Goal: Information Seeking & Learning: Understand process/instructions

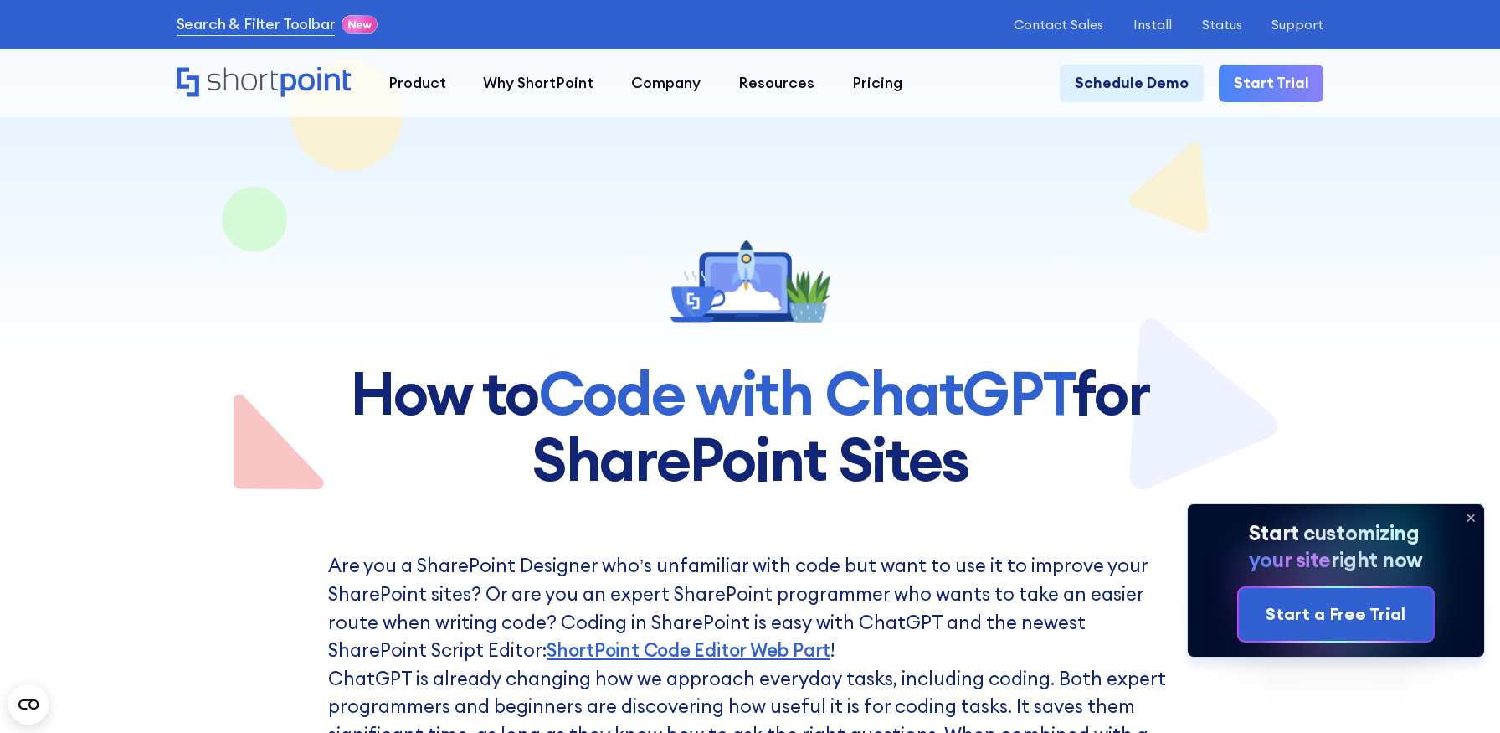
click at [1470, 517] on icon at bounding box center [1472, 517] width 7 height 7
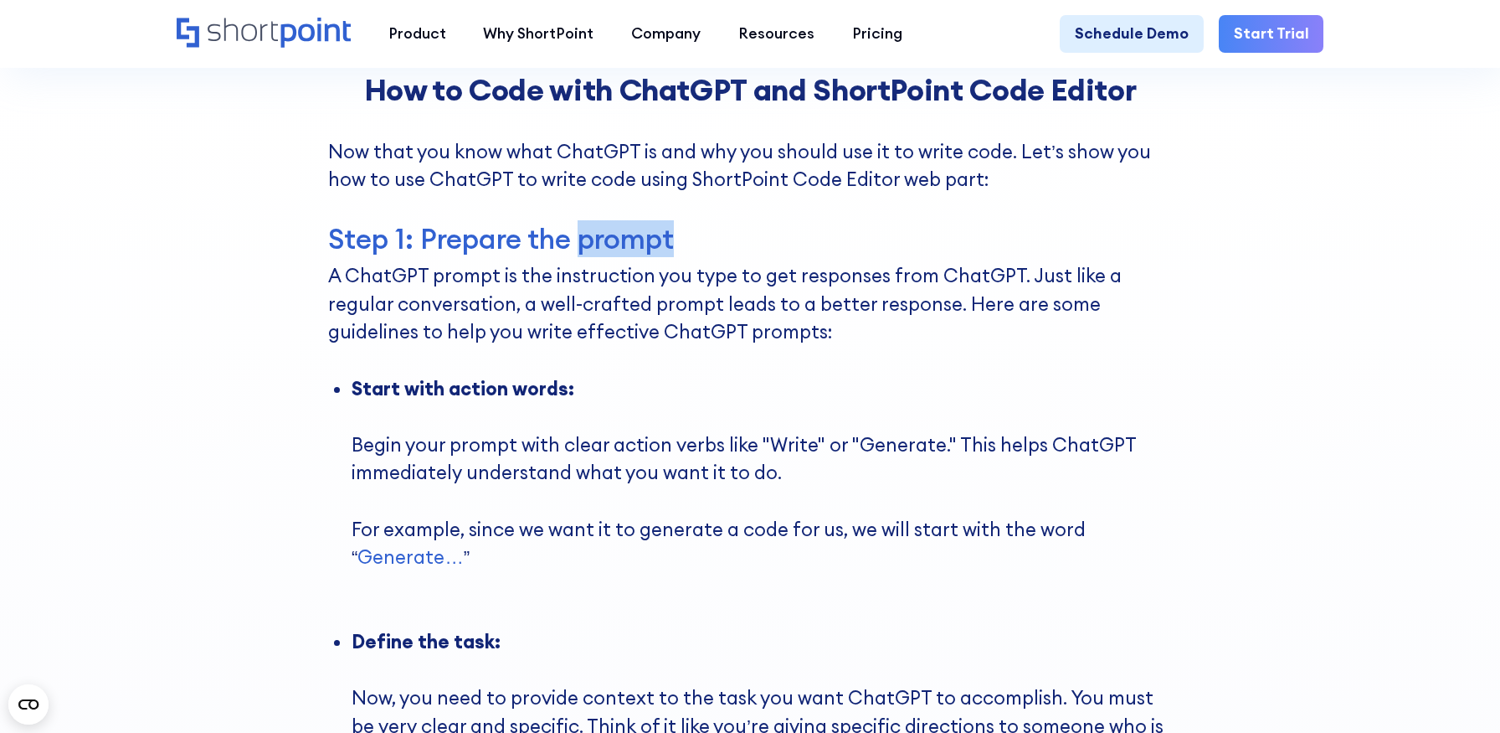
scroll to position [4361, 0]
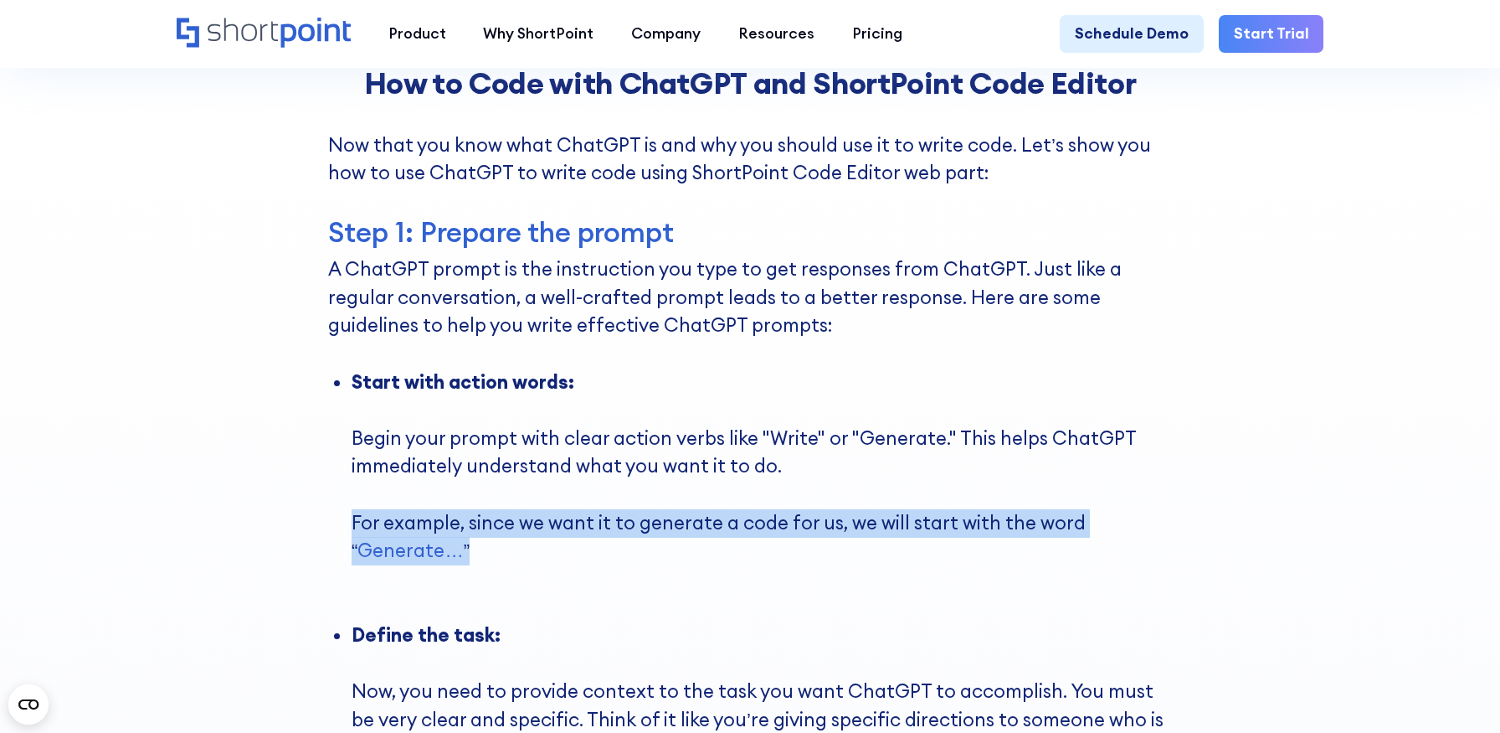
drag, startPoint x: 471, startPoint y: 521, endPoint x: 347, endPoint y: 487, distance: 128.4
copy li "For example, since we want it to generate a code for us, we will start with the…"
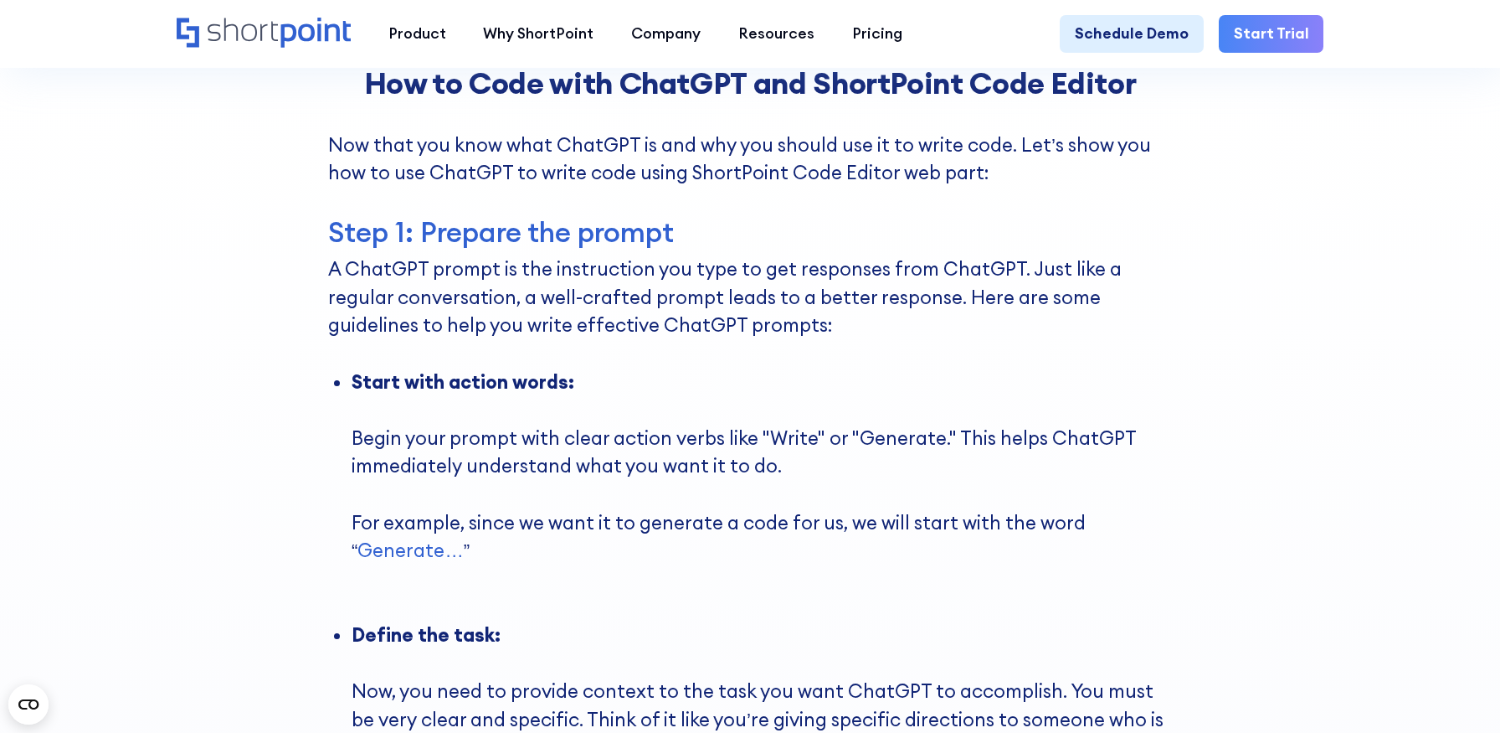
click at [674, 383] on li "Start with action words: ‍ Begin your prompt with clear action verbs like "Writ…" at bounding box center [762, 494] width 821 height 253
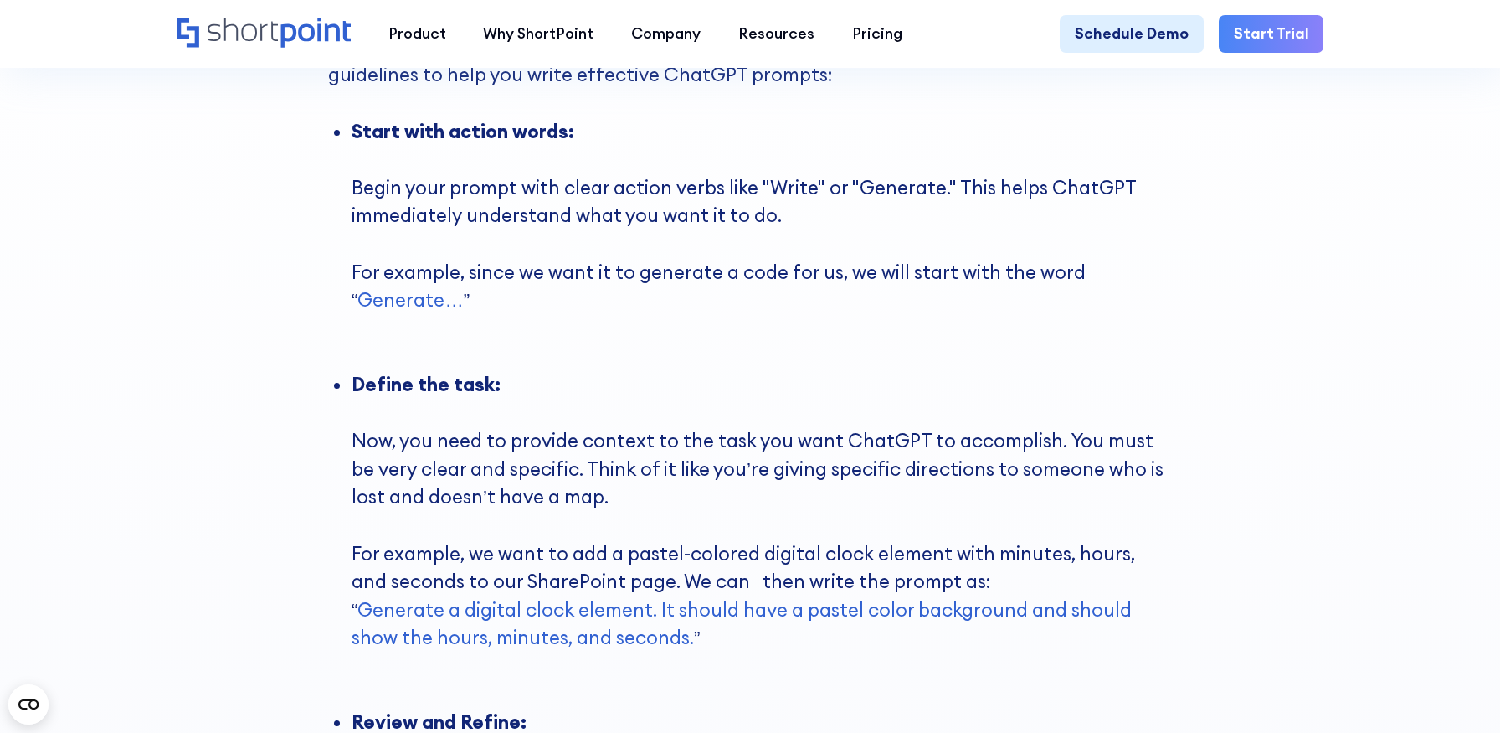
scroll to position [4619, 0]
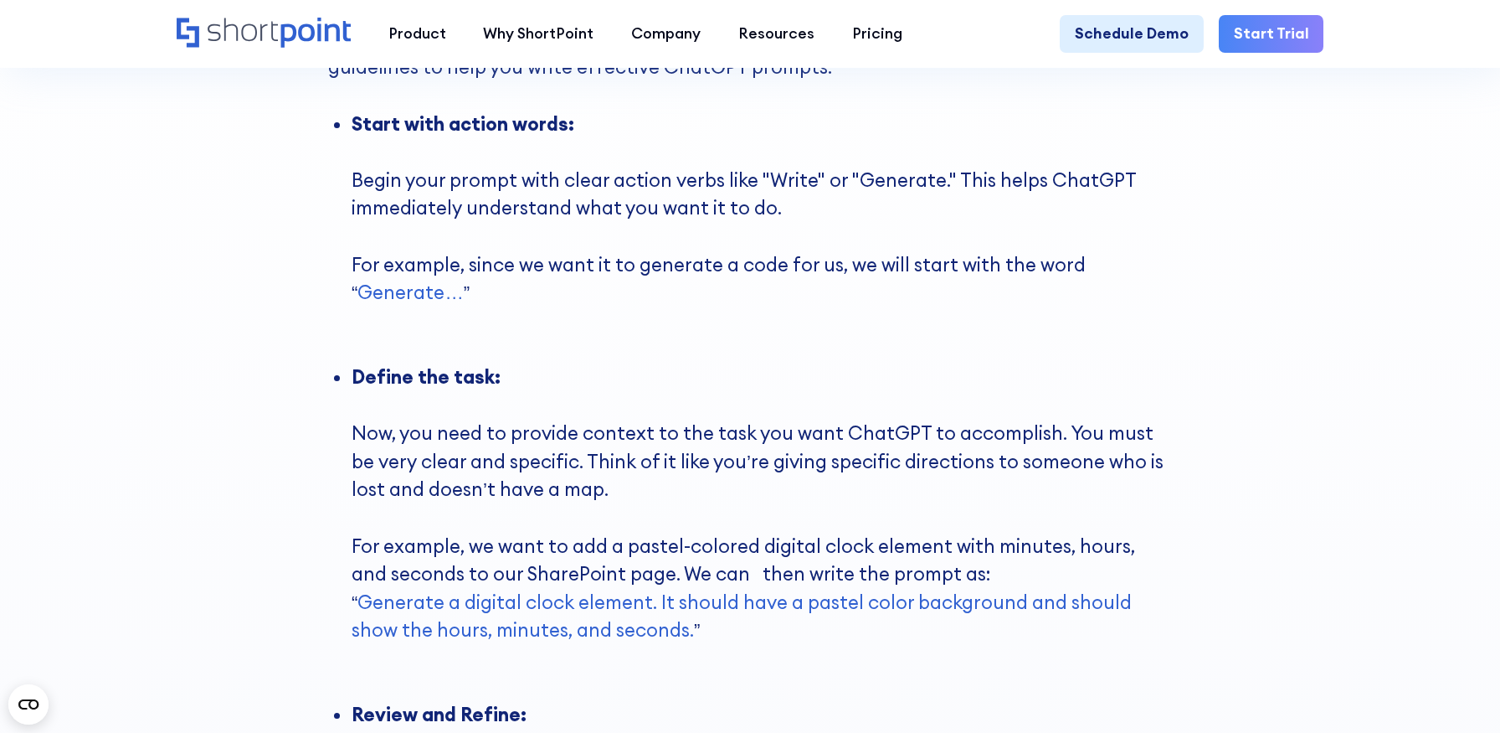
click at [404, 590] on strong "Generate a digital clock element. It should have a pastel color background and …" at bounding box center [742, 616] width 780 height 52
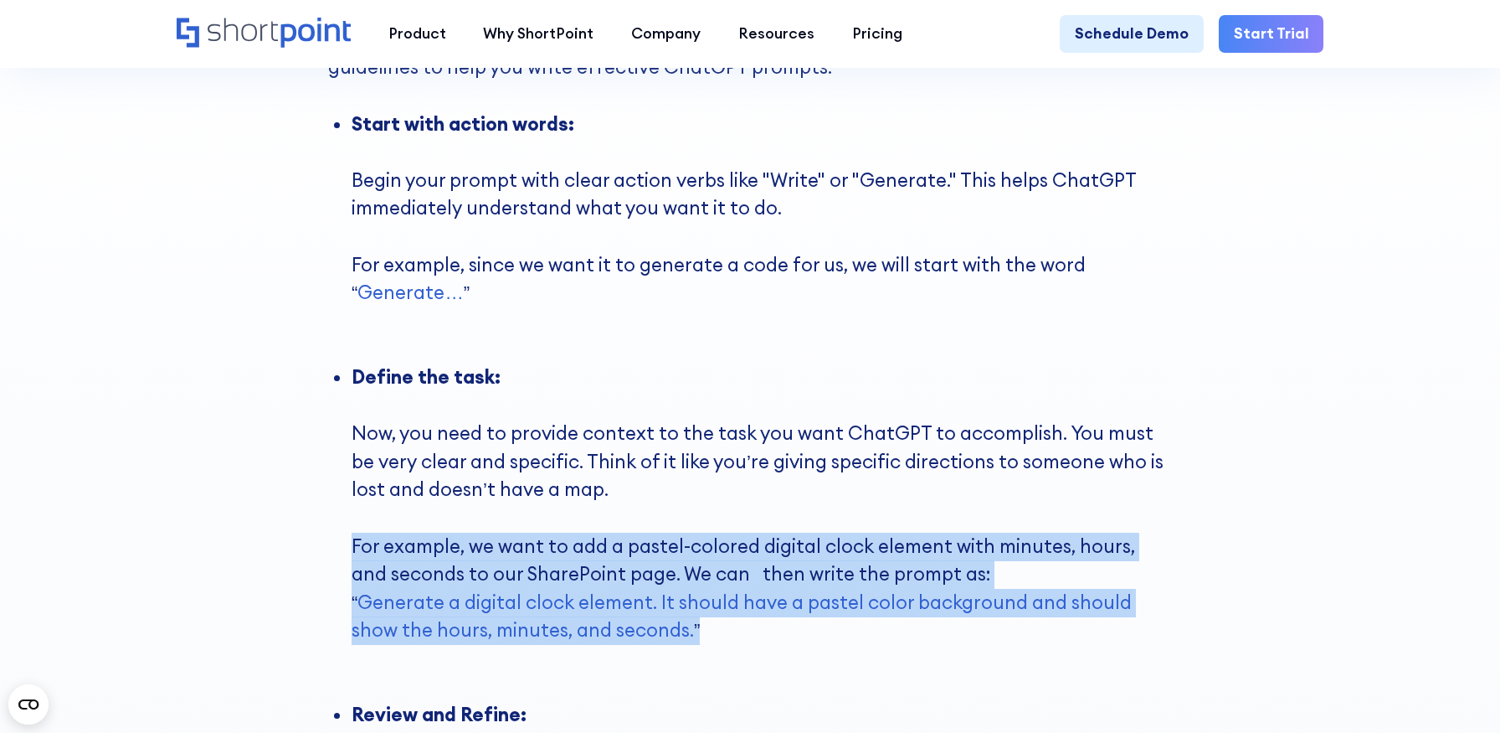
drag, startPoint x: 351, startPoint y: 512, endPoint x: 647, endPoint y: 605, distance: 310.6
click at [650, 607] on ul "Start with action words: ‍ Begin your prompt with clear action verbs like "Writ…" at bounding box center [750, 575] width 844 height 929
copy li "For example, we want to add a pastel-colored digital clock element with minutes…"
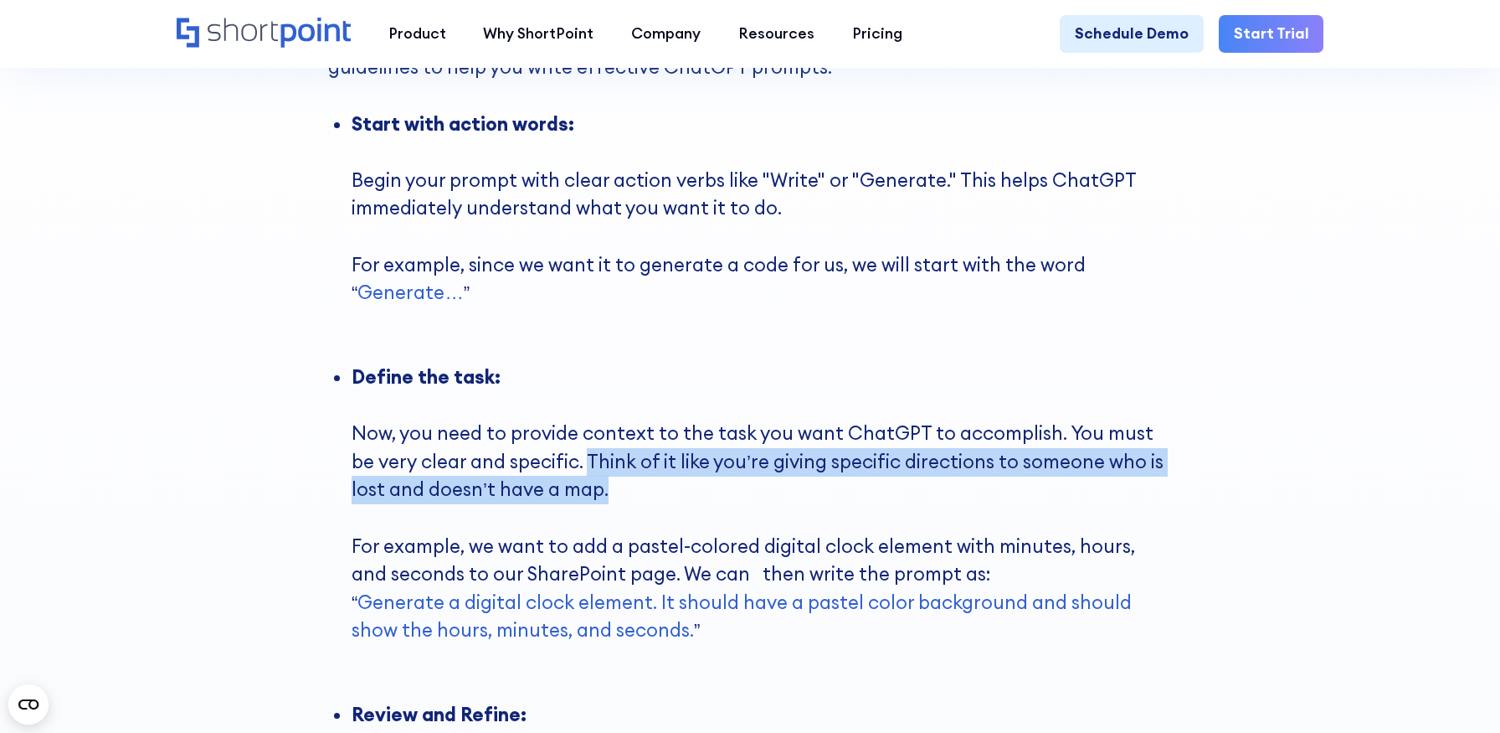
drag, startPoint x: 562, startPoint y: 424, endPoint x: 590, endPoint y: 456, distance: 43.3
click at [590, 456] on li "Define the task: ‍ Now, you need to provide context to the task you want ChatGP…" at bounding box center [762, 531] width 821 height 337
copy strong "Think of it like you’re giving specific directions to someone who is lost and d…"
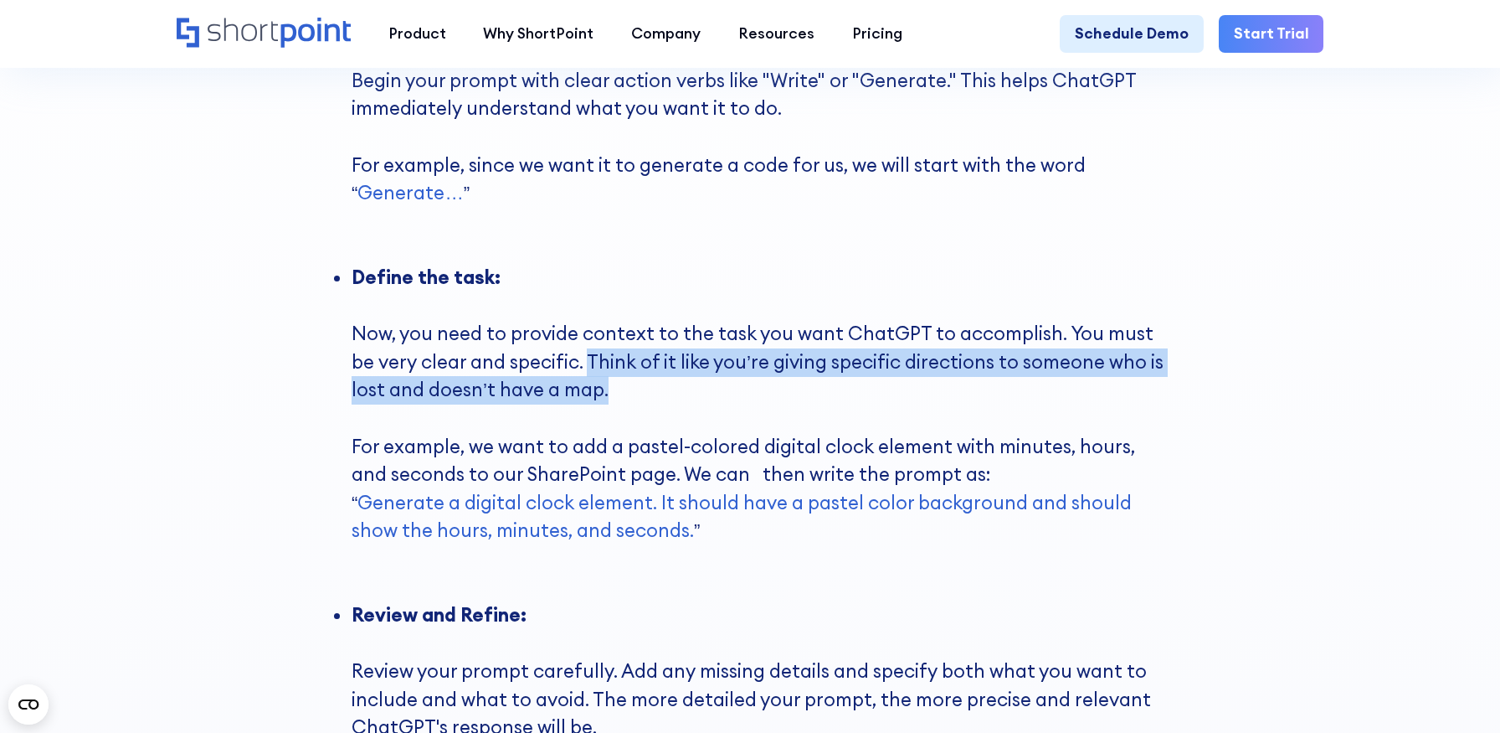
scroll to position [4752, 0]
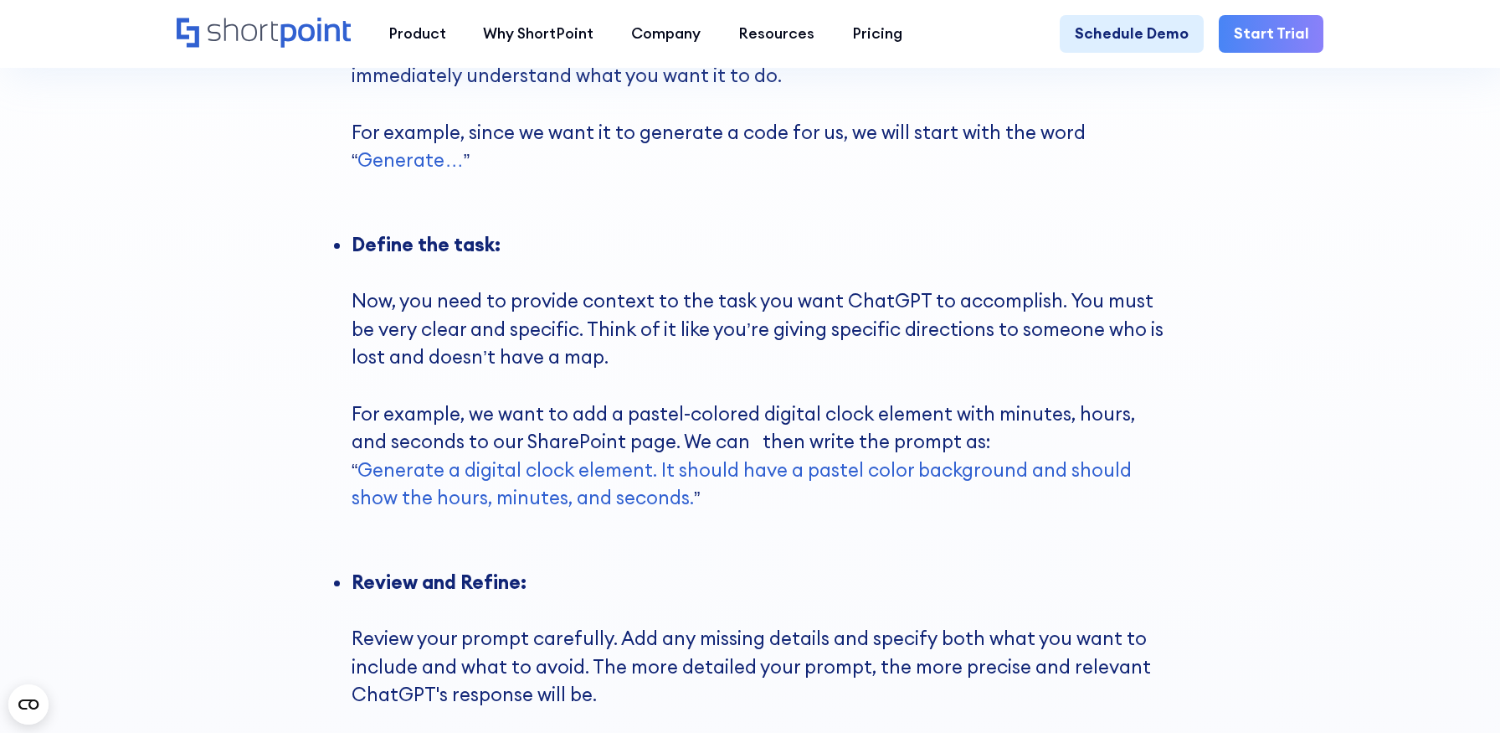
drag, startPoint x: 356, startPoint y: 386, endPoint x: 651, endPoint y: 471, distance: 307.4
click at [651, 471] on li "Define the task: ‍ Now, you need to provide context to the task you want ChatGP…" at bounding box center [762, 399] width 821 height 337
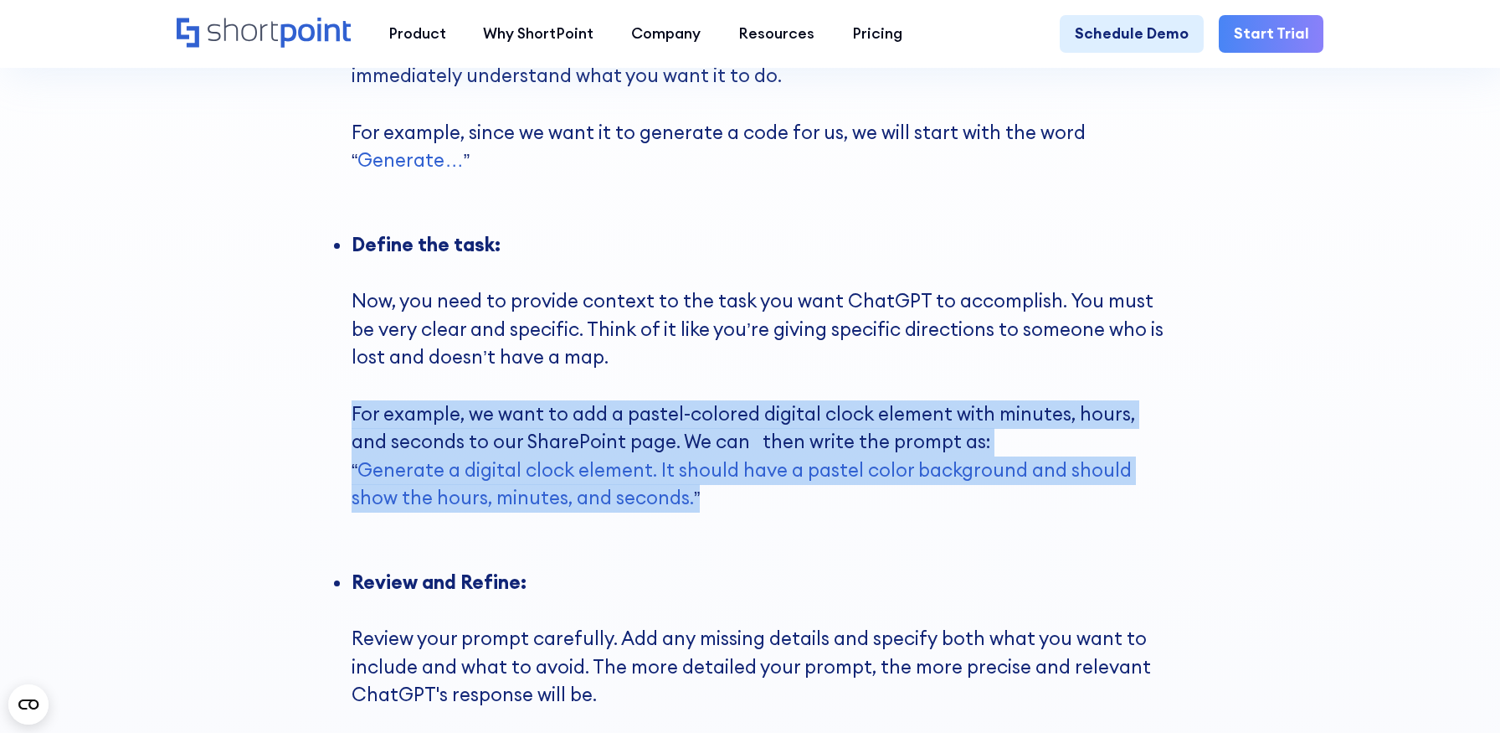
drag, startPoint x: 651, startPoint y: 471, endPoint x: 325, endPoint y: 378, distance: 339.3
copy li "For example, we want to add a pastel-colored digital clock element with minutes…"
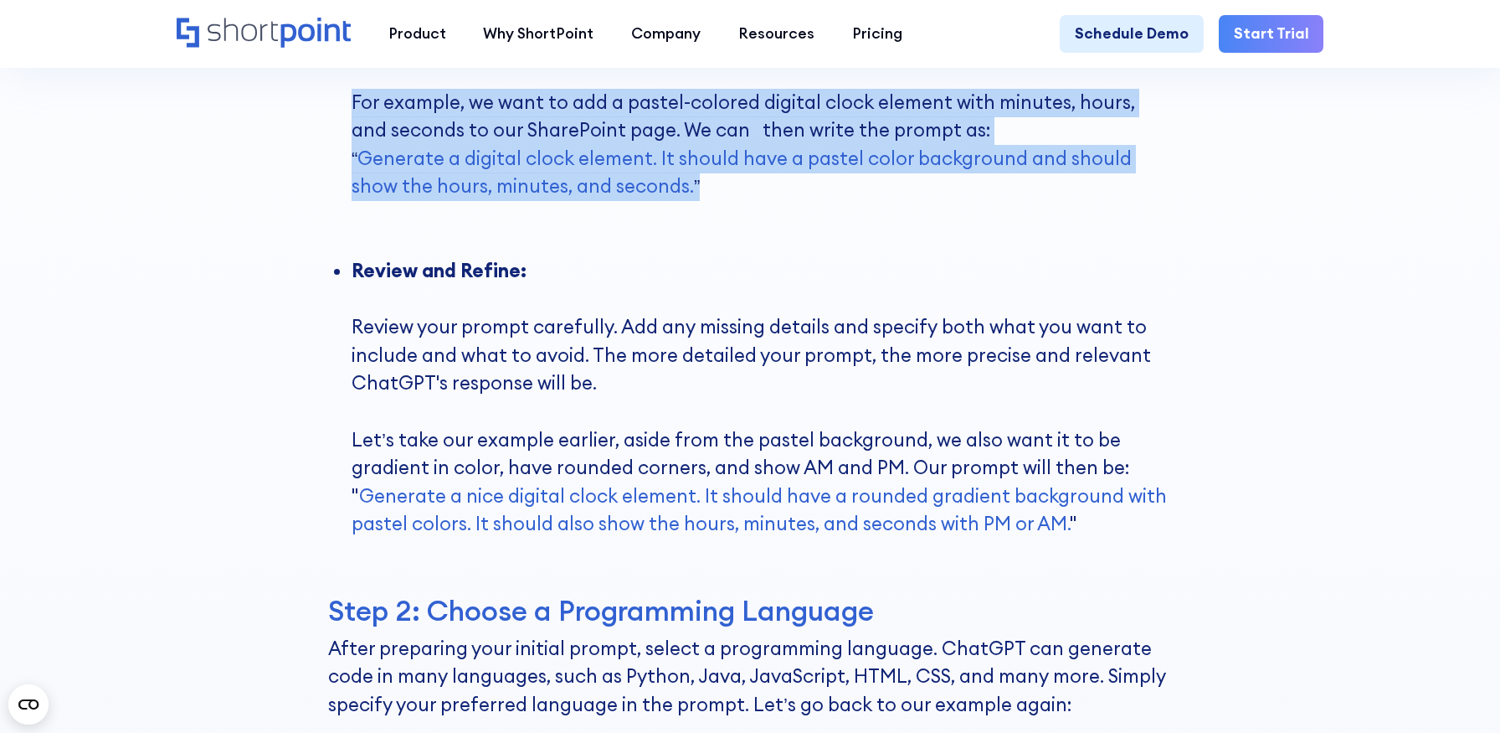
scroll to position [5148, 0]
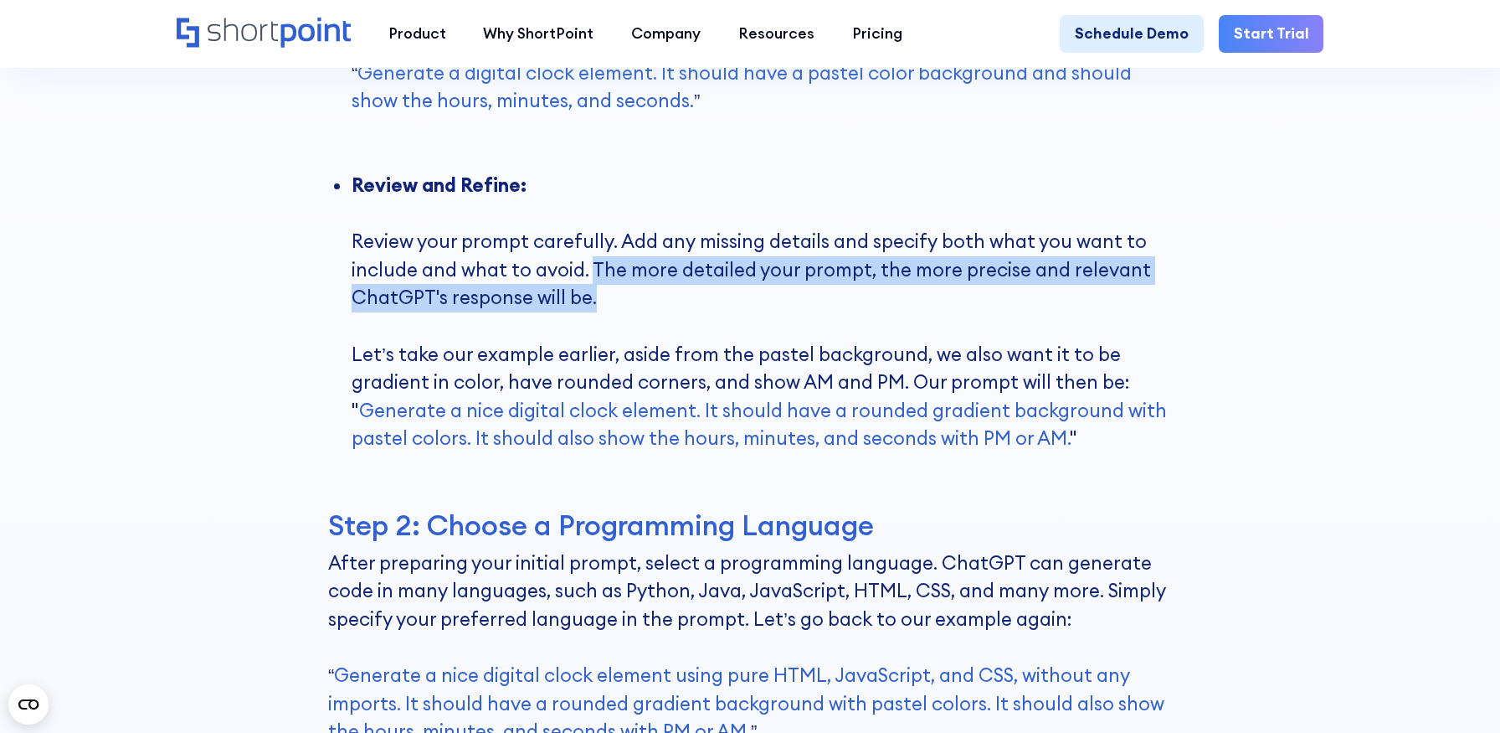
drag, startPoint x: 590, startPoint y: 236, endPoint x: 618, endPoint y: 266, distance: 40.9
click at [618, 266] on li "Review and Refine: ‍ Review your prompt carefully. Add any missing details and …" at bounding box center [762, 340] width 821 height 337
copy strong "The more detailed your prompt, the more precise and relevant ChatGPT's response…"
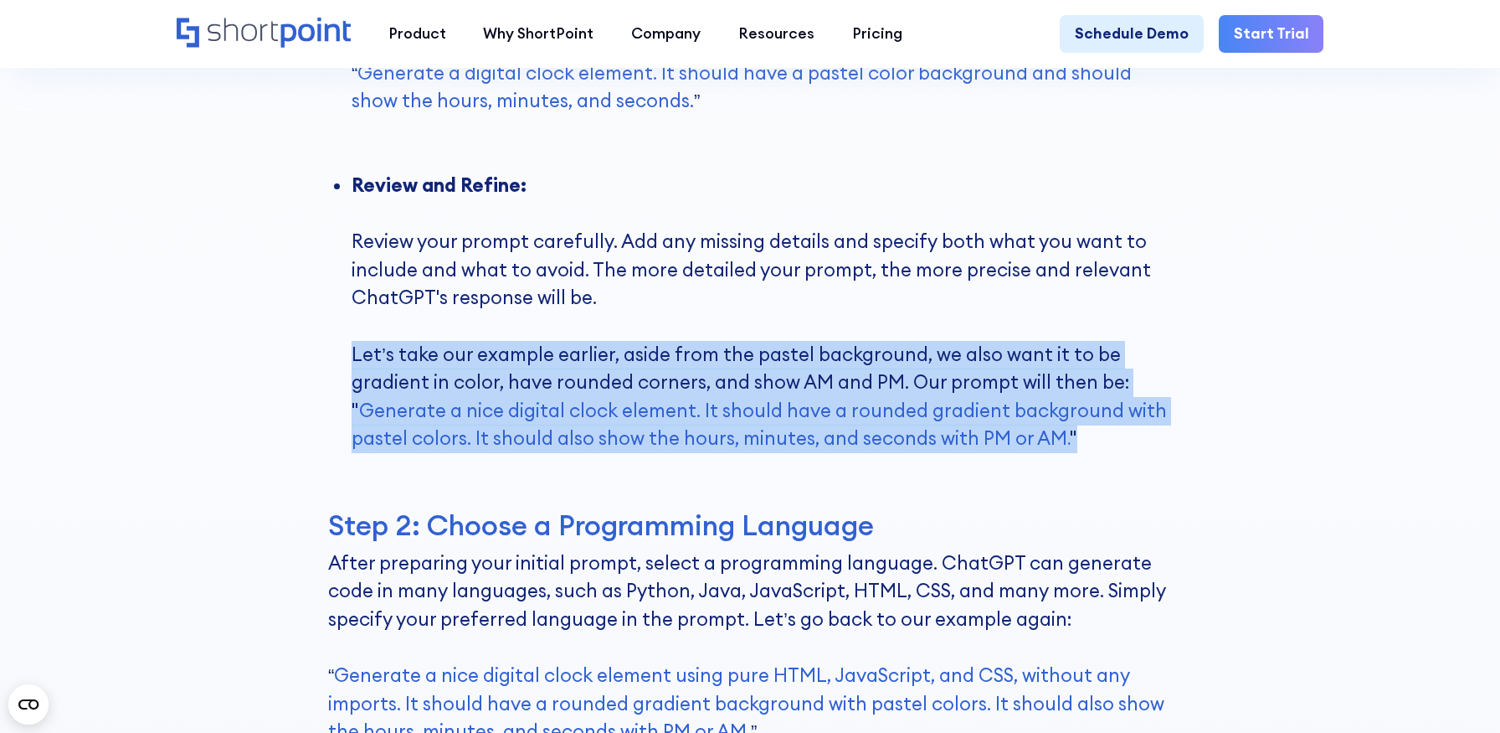
drag, startPoint x: 354, startPoint y: 327, endPoint x: 1134, endPoint y: 408, distance: 783.6
click at [1134, 408] on li "Review and Refine: ‍ Review your prompt carefully. Add any missing details and …" at bounding box center [762, 340] width 821 height 337
copy li "Let’s take our example earlier, aside from the pastel background, we also want …"
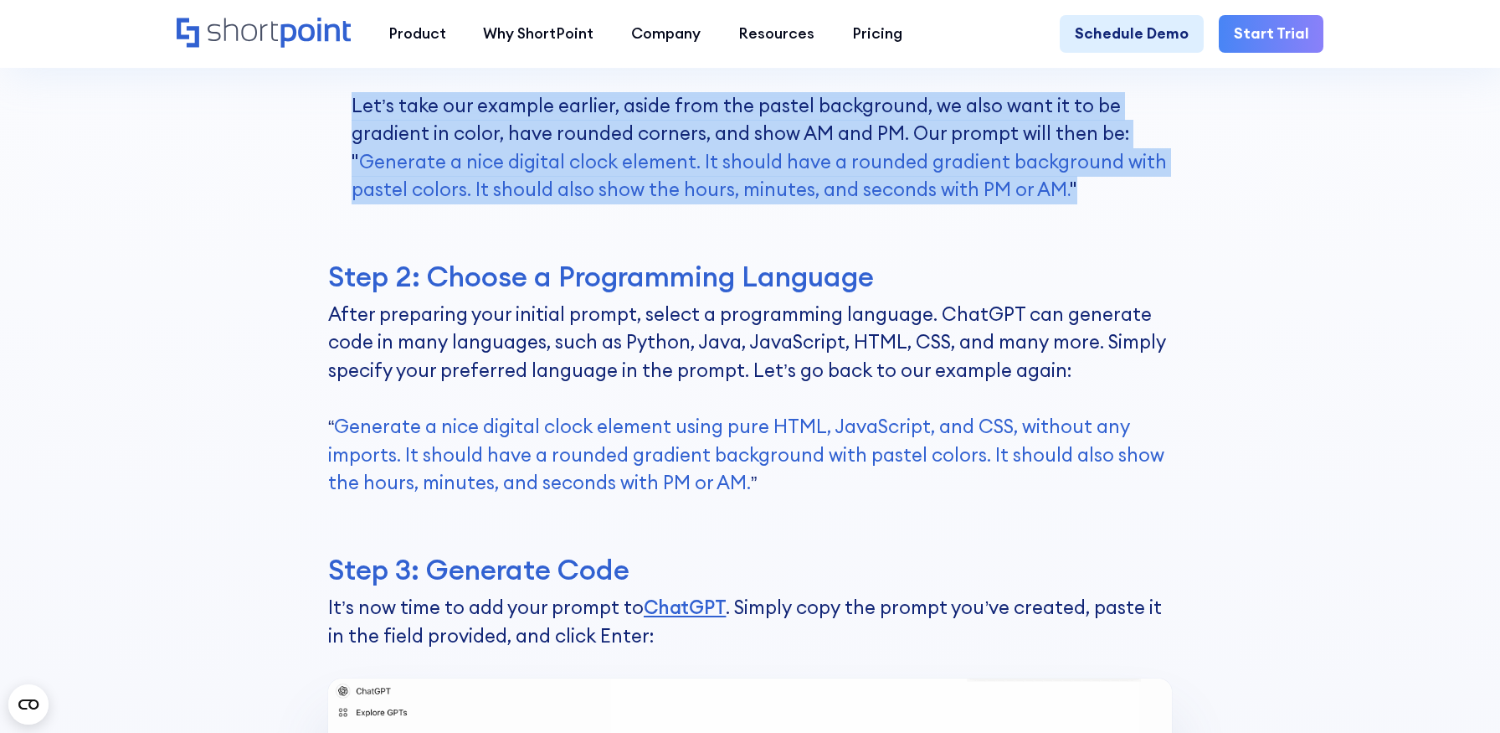
scroll to position [5393, 0]
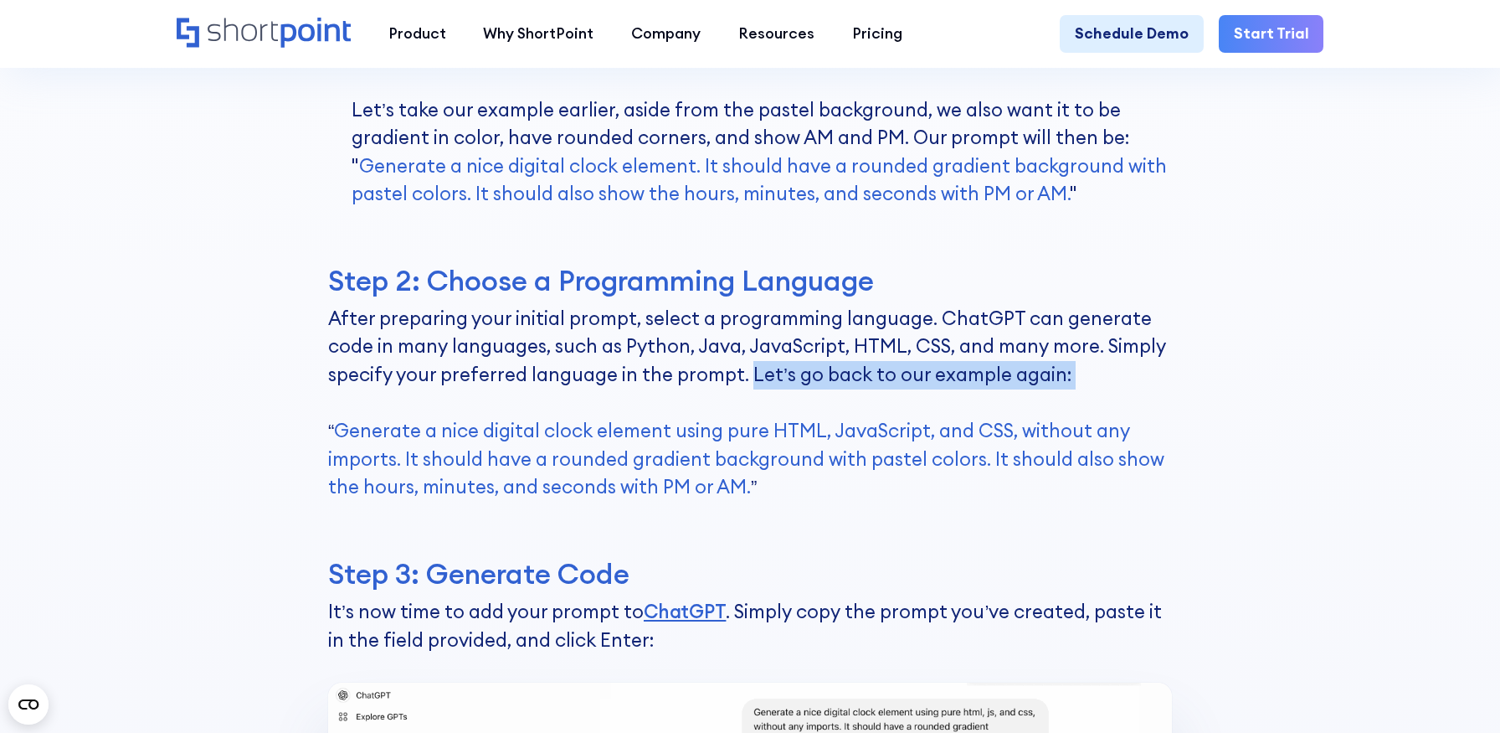
drag, startPoint x: 748, startPoint y: 347, endPoint x: 1113, endPoint y: 363, distance: 365.4
click at [1113, 363] on p "Step 2: Choose a Programming Language ‍ After preparing your initial prompt, se…" at bounding box center [750, 411] width 844 height 293
copy p "Let’s go back to our example again:"
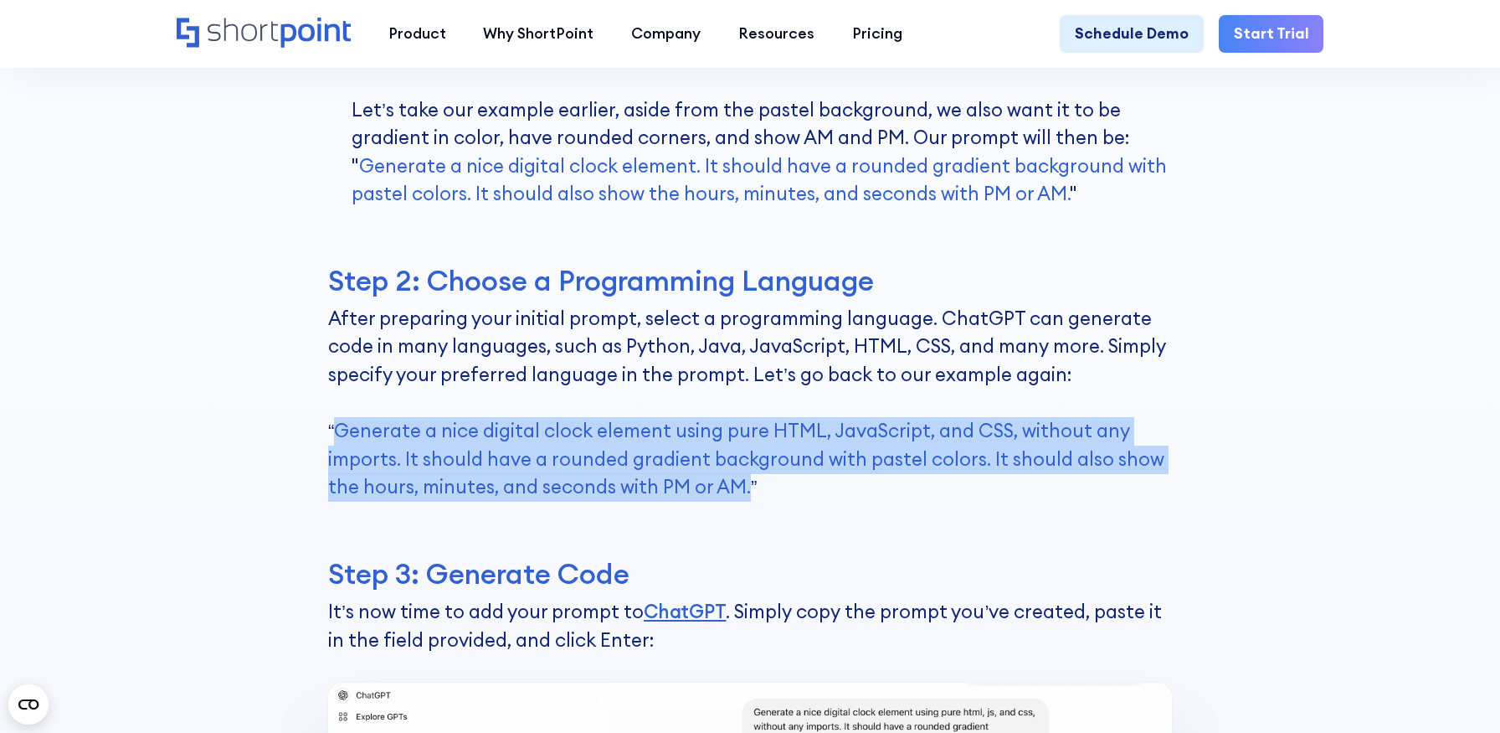
drag, startPoint x: 337, startPoint y: 399, endPoint x: 745, endPoint y: 462, distance: 413.4
click at [745, 462] on span "Generate a nice digital clock element using pure HTML, JavaScript, and CSS, wit…" at bounding box center [746, 459] width 836 height 80
copy span "Generate a nice digital clock element using pure HTML, JavaScript, and CSS, wit…"
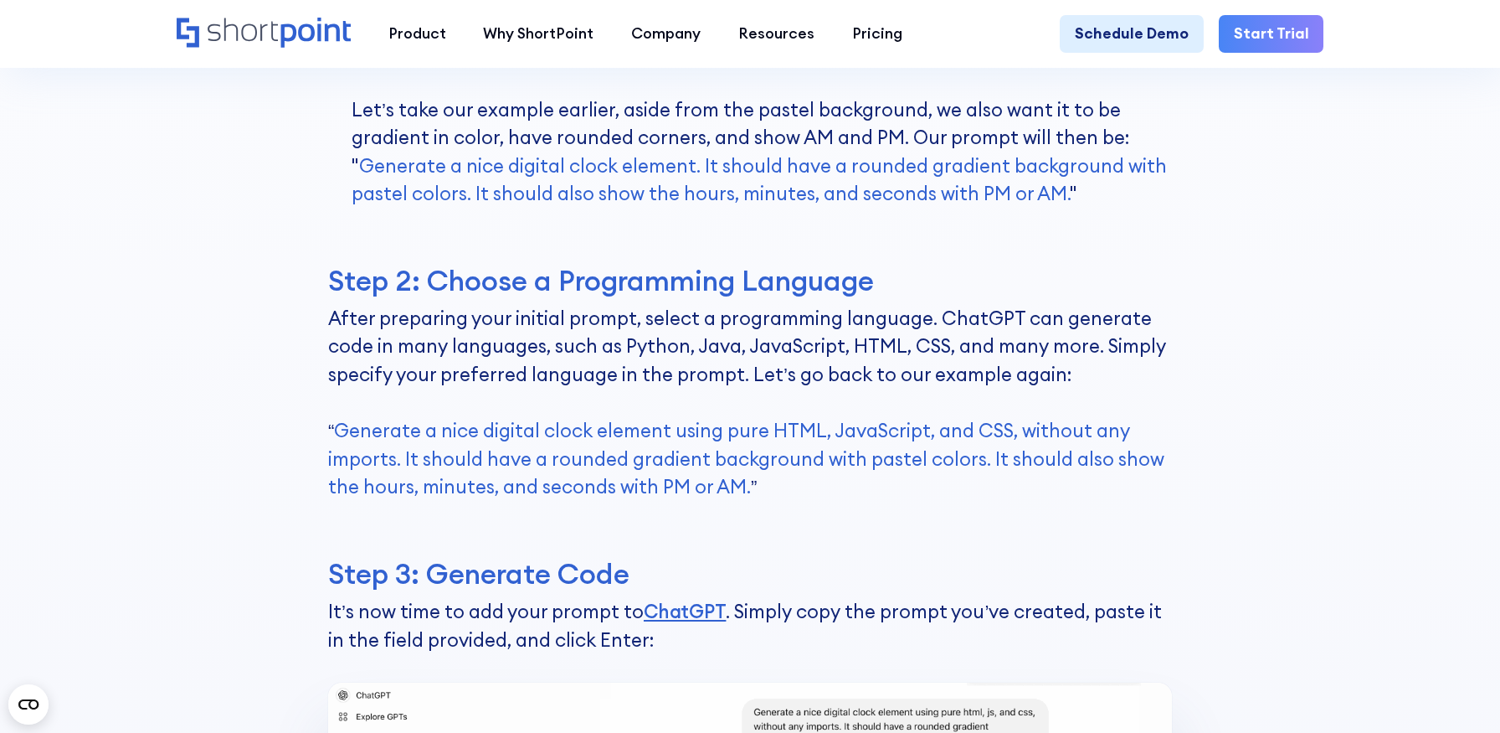
click at [496, 262] on span "Step 2: Choose a Programming Language ‍" at bounding box center [601, 280] width 546 height 36
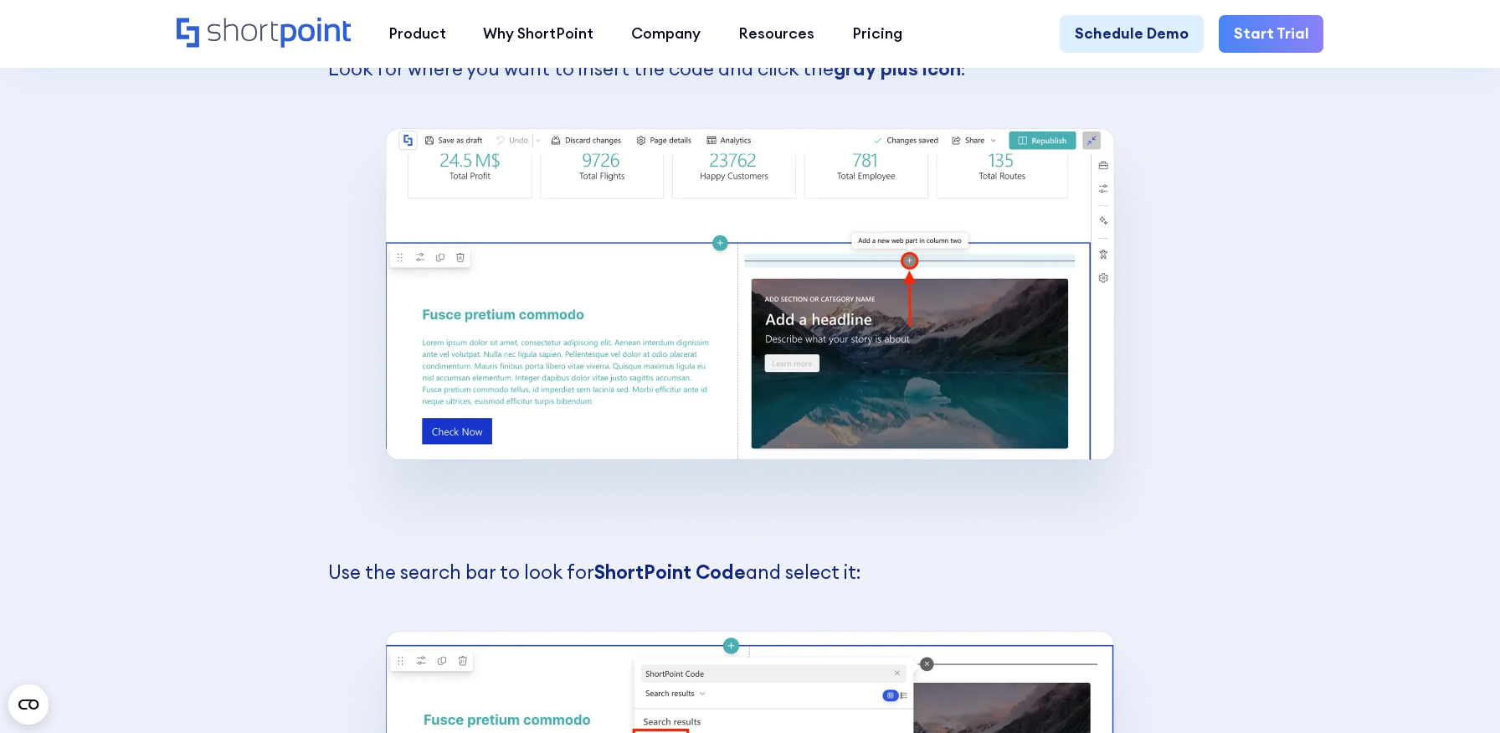
scroll to position [8825, 0]
